Goal: Navigation & Orientation: Find specific page/section

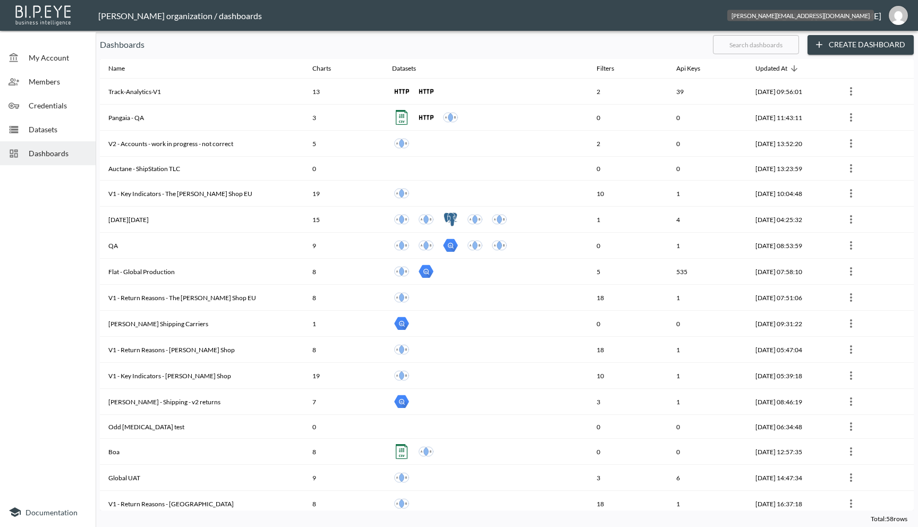
click at [880, 20] on div "[PERSON_NAME][EMAIL_ADDRESS][DOMAIN_NAME]" at bounding box center [803, 15] width 155 height 13
click at [902, 19] on img "ana@swap-commerce.com" at bounding box center [898, 15] width 19 height 19
click at [55, 50] on div "My Account" at bounding box center [48, 58] width 96 height 24
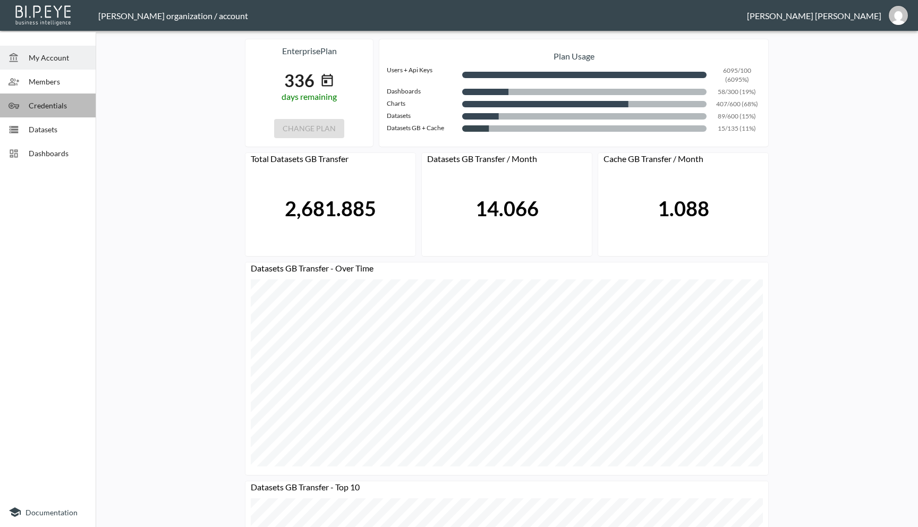
click at [40, 109] on span "Credentials" at bounding box center [58, 105] width 58 height 11
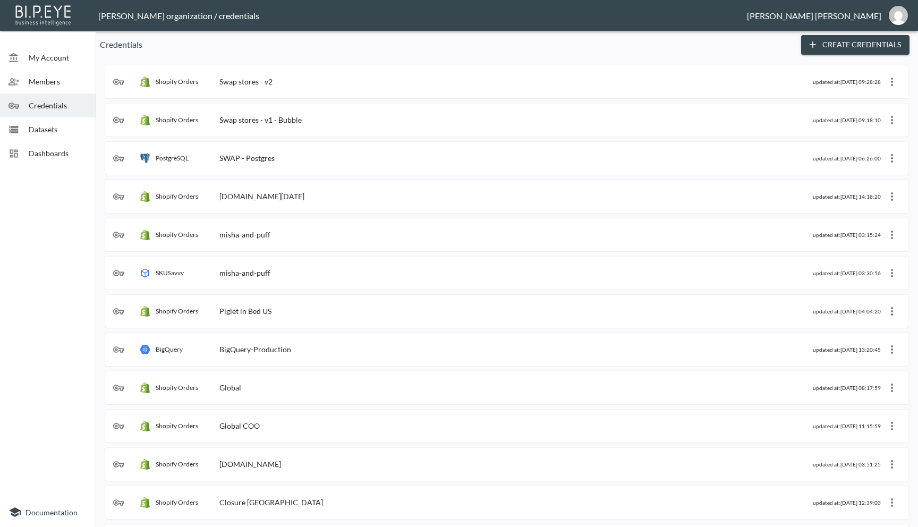
click at [34, 132] on span "Datasets" at bounding box center [58, 129] width 58 height 11
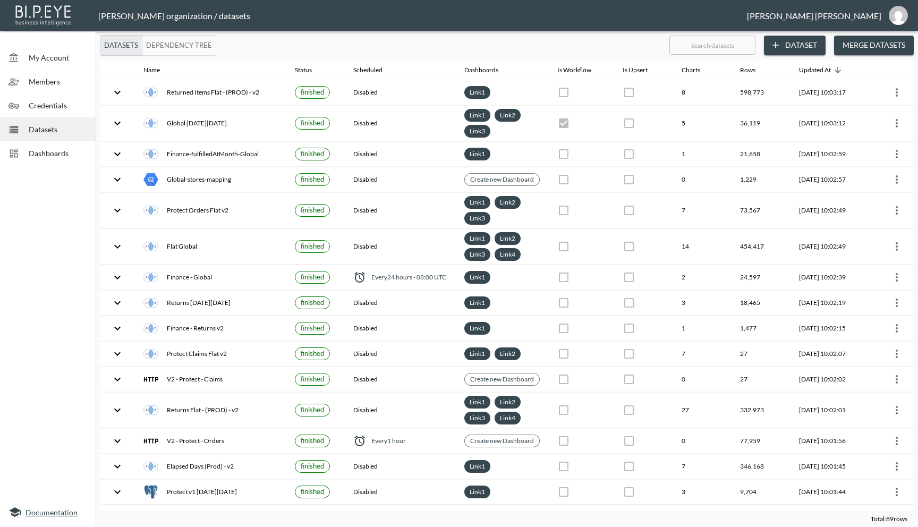
click at [38, 516] on span "Documentation" at bounding box center [51, 512] width 52 height 9
click at [902, 15] on img "ana@swap-commerce.com" at bounding box center [898, 15] width 19 height 19
